Goal: Find specific page/section: Find specific page/section

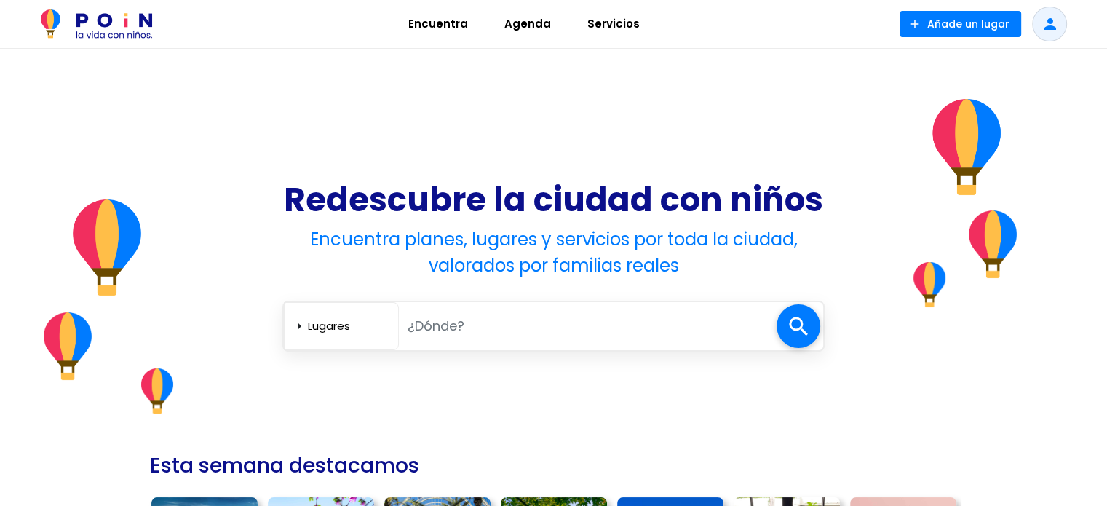
click at [464, 324] on input "text" at bounding box center [588, 326] width 378 height 30
type input "valencia"
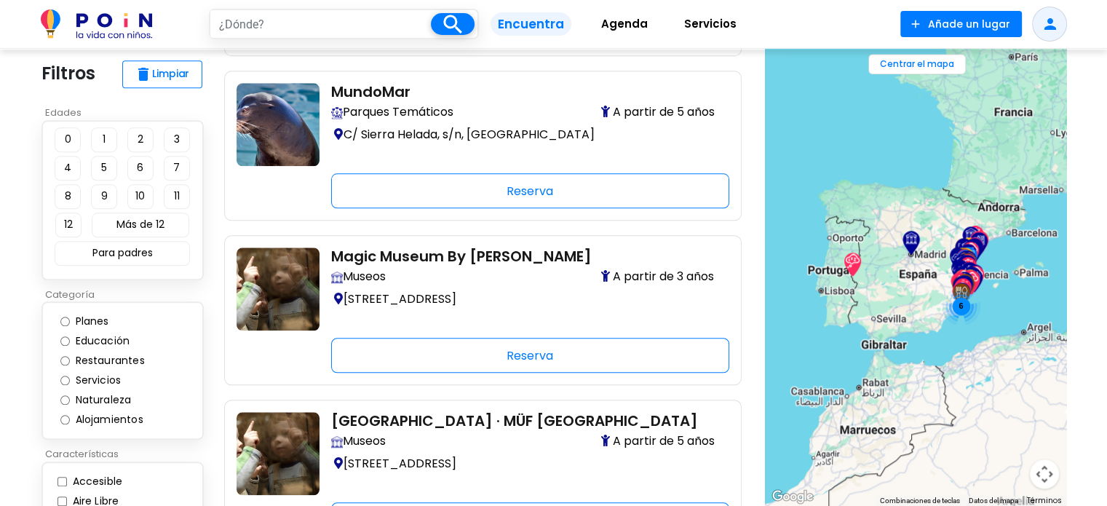
scroll to position [1509, 0]
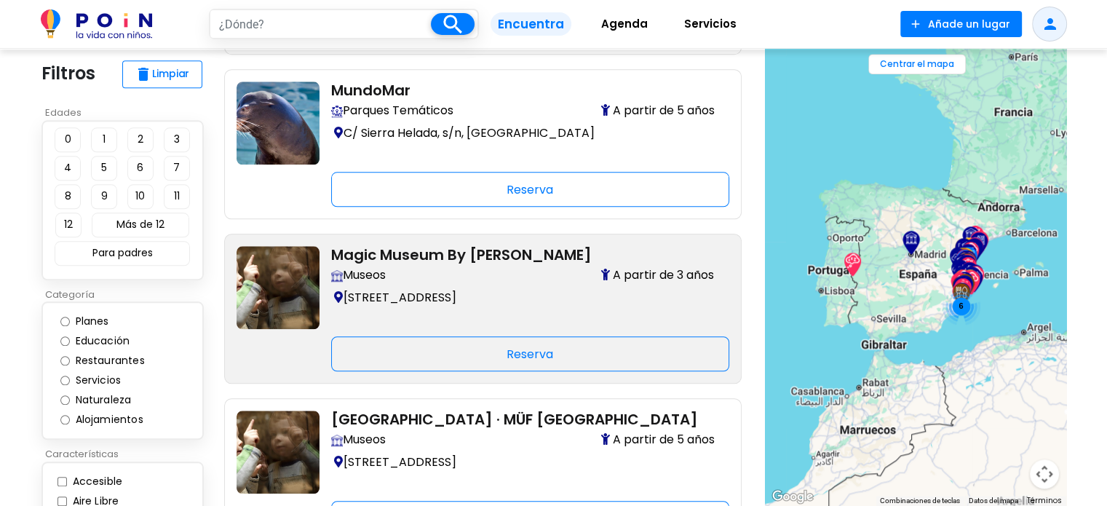
click at [282, 309] on img at bounding box center [277, 287] width 83 height 83
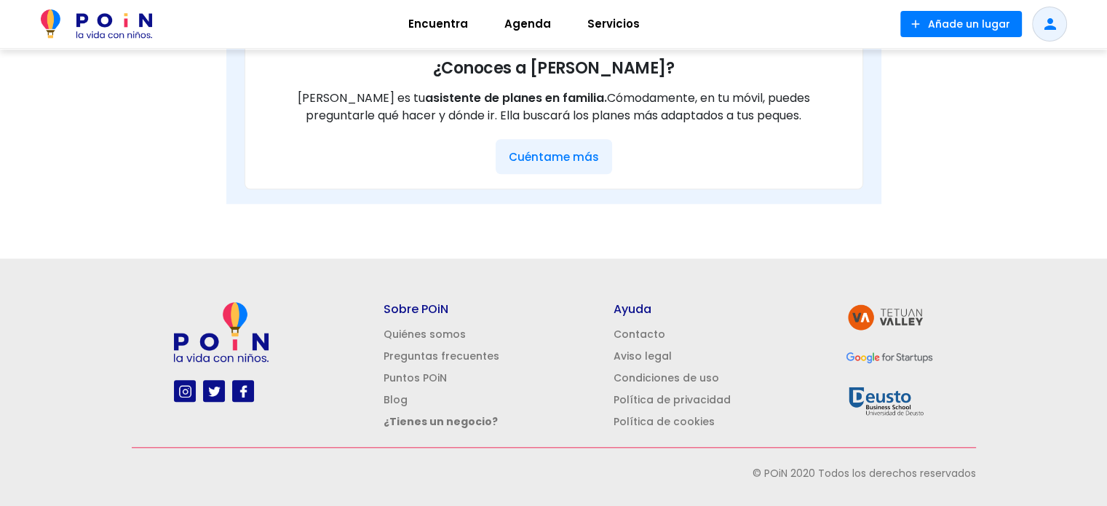
scroll to position [1418, 0]
